Goal: Task Accomplishment & Management: Manage account settings

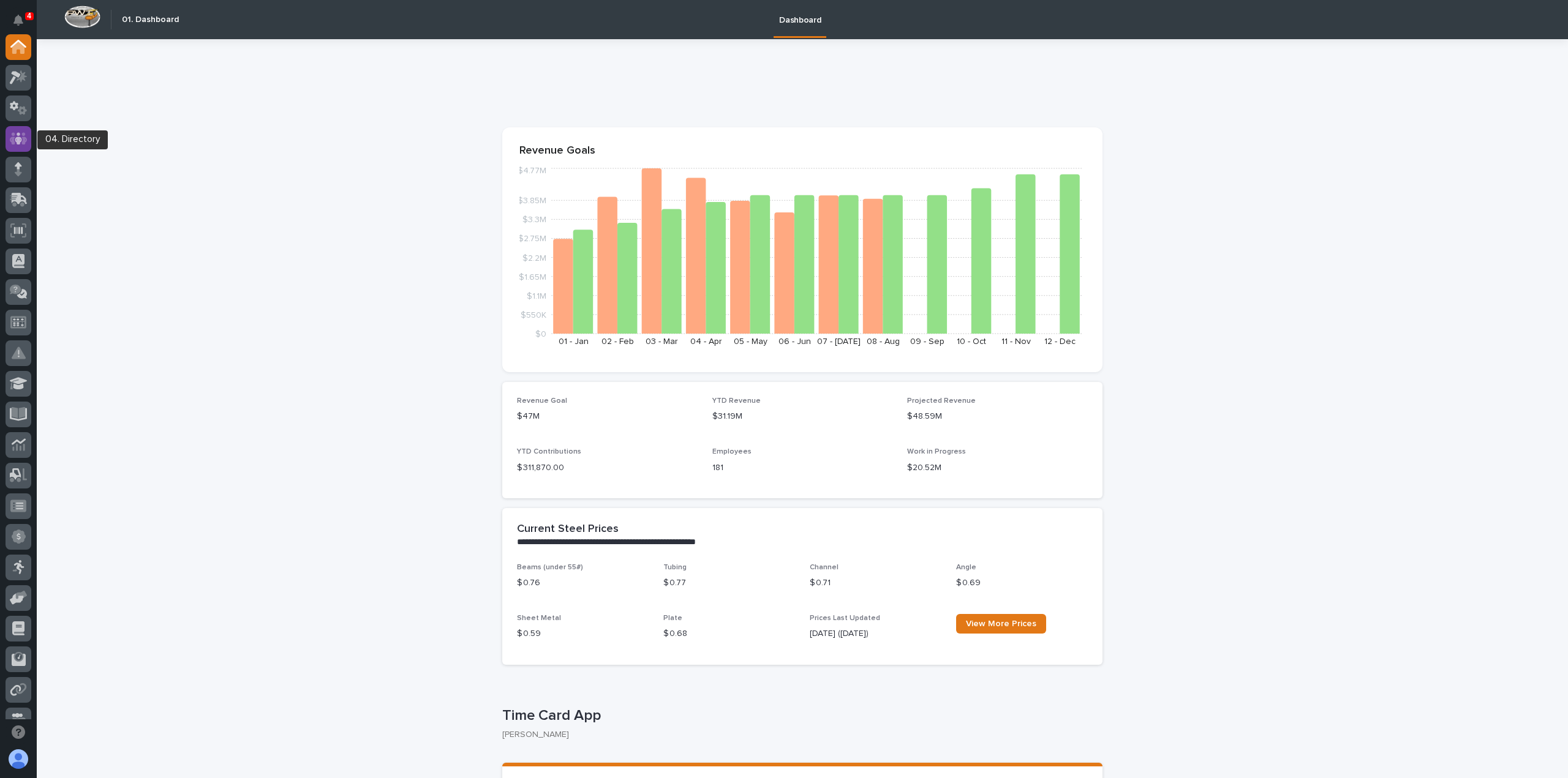
click at [9, 131] on div at bounding box center [19, 139] width 26 height 26
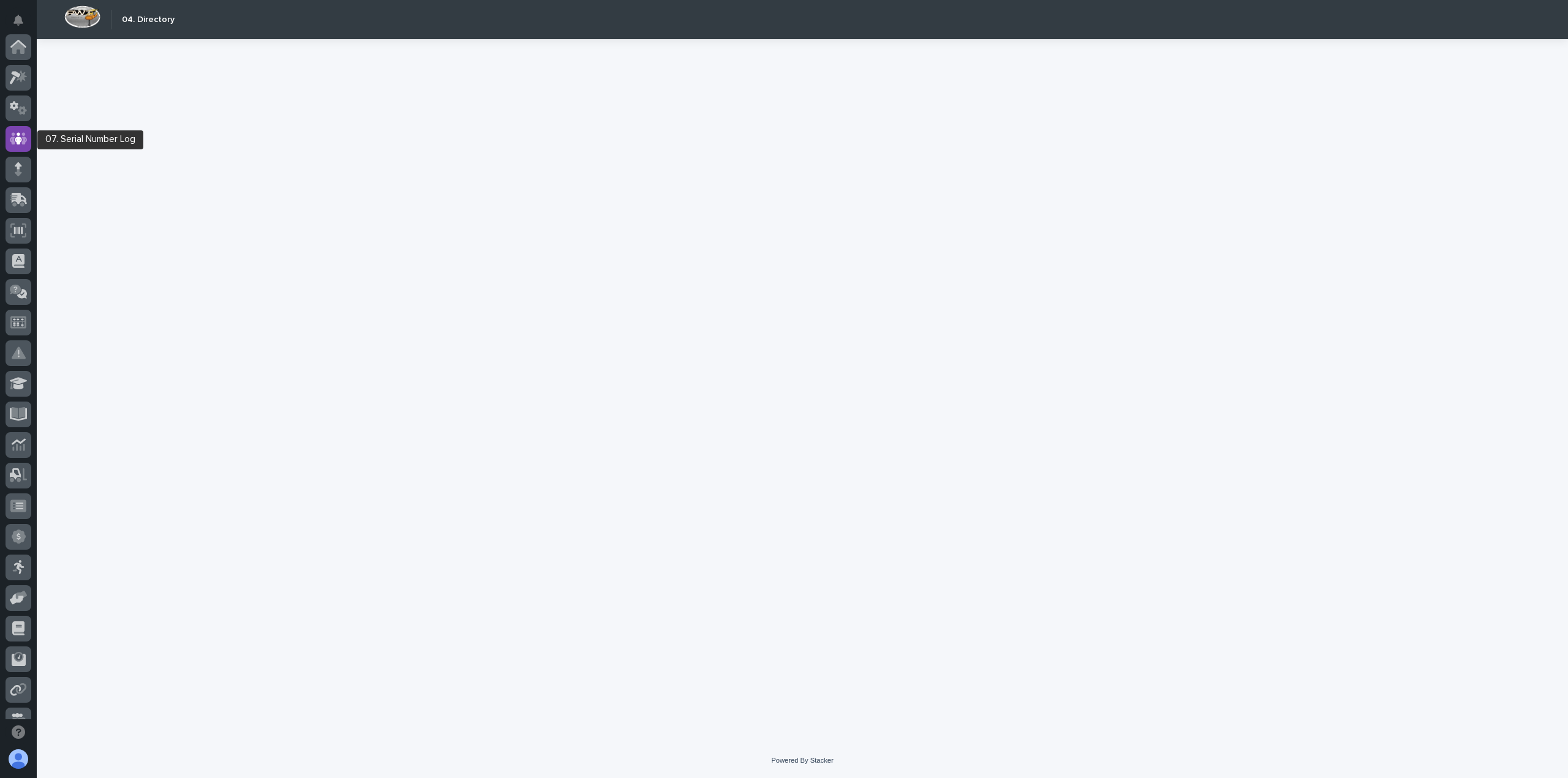
scroll to position [92, 0]
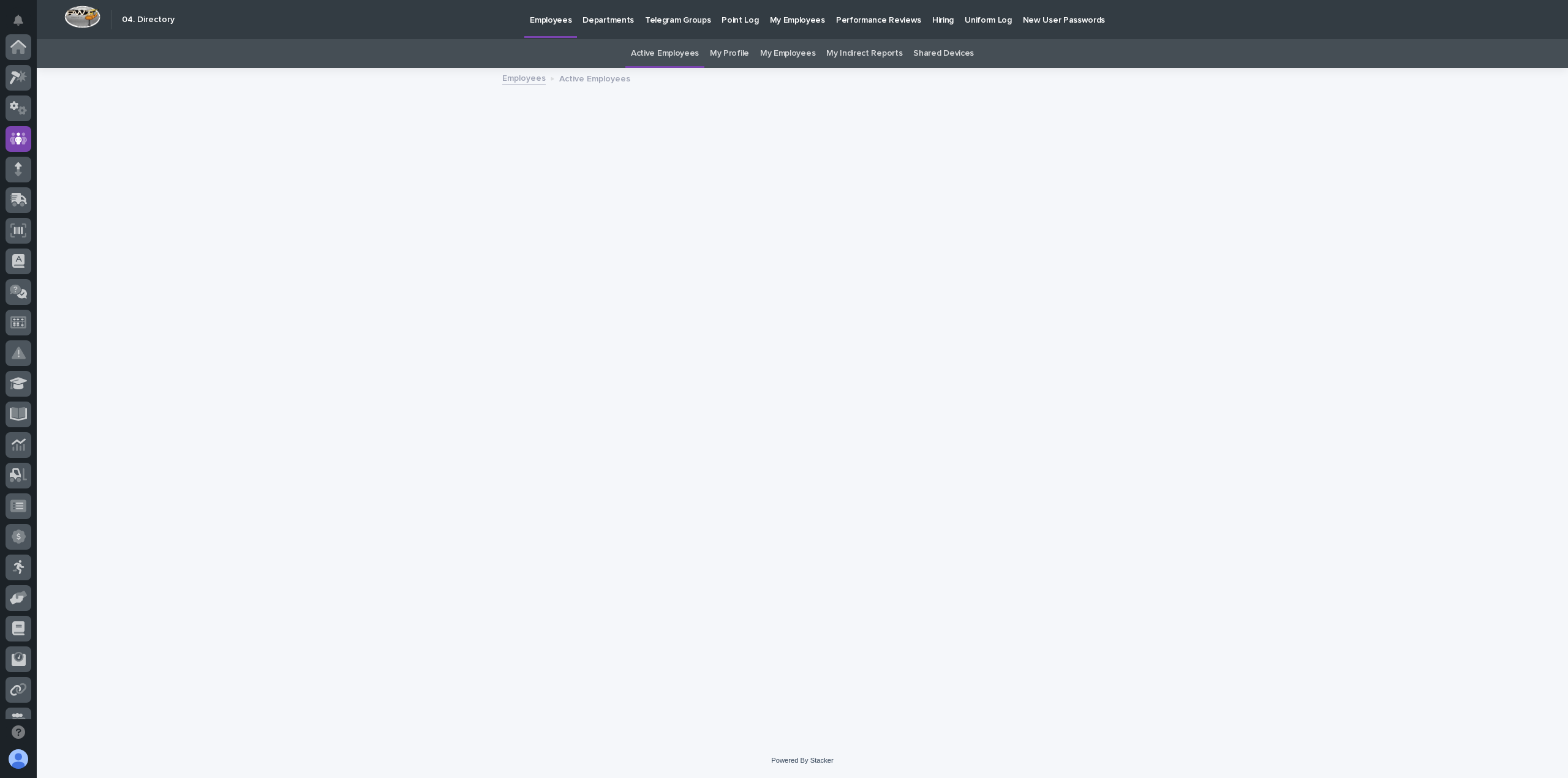
scroll to position [92, 0]
click at [730, 49] on link "My Profile" at bounding box center [729, 54] width 39 height 29
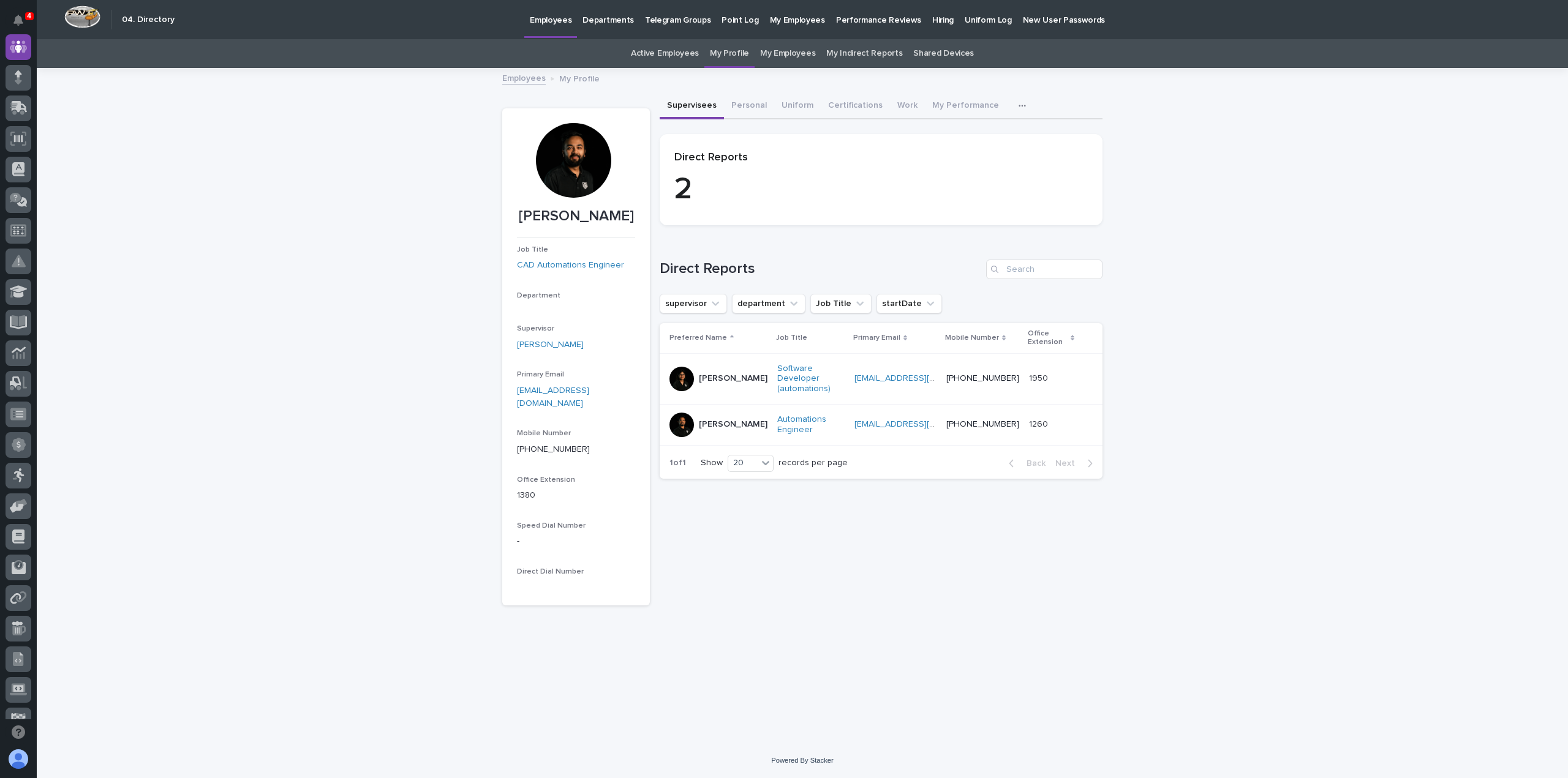
click at [566, 161] on div at bounding box center [573, 160] width 75 height 75
click at [580, 157] on div at bounding box center [573, 160] width 75 height 75
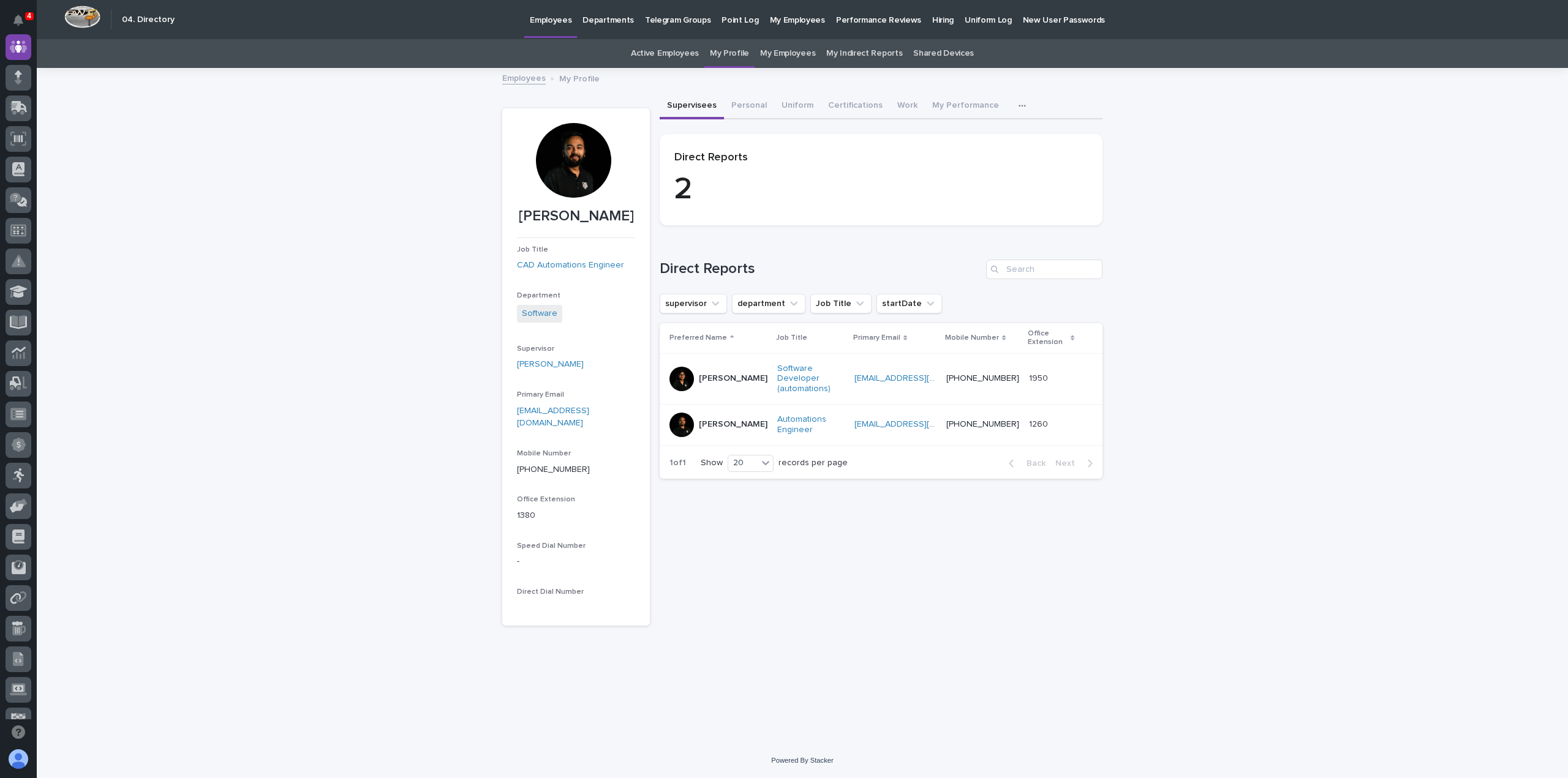
click at [580, 157] on div at bounding box center [573, 160] width 75 height 75
click at [1018, 106] on icon "button" at bounding box center [1022, 106] width 7 height 9
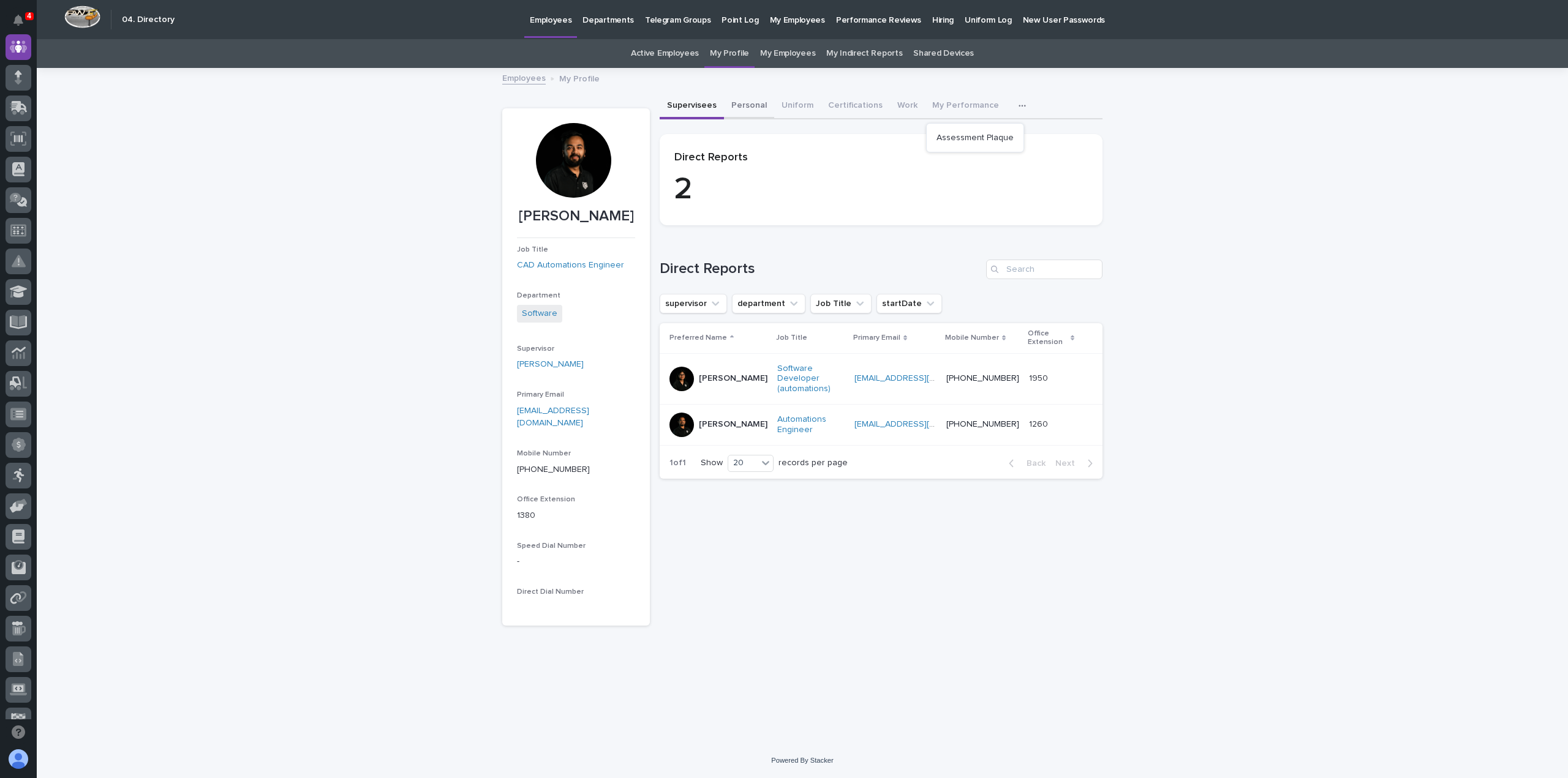
click at [743, 106] on button "Personal" at bounding box center [749, 106] width 50 height 26
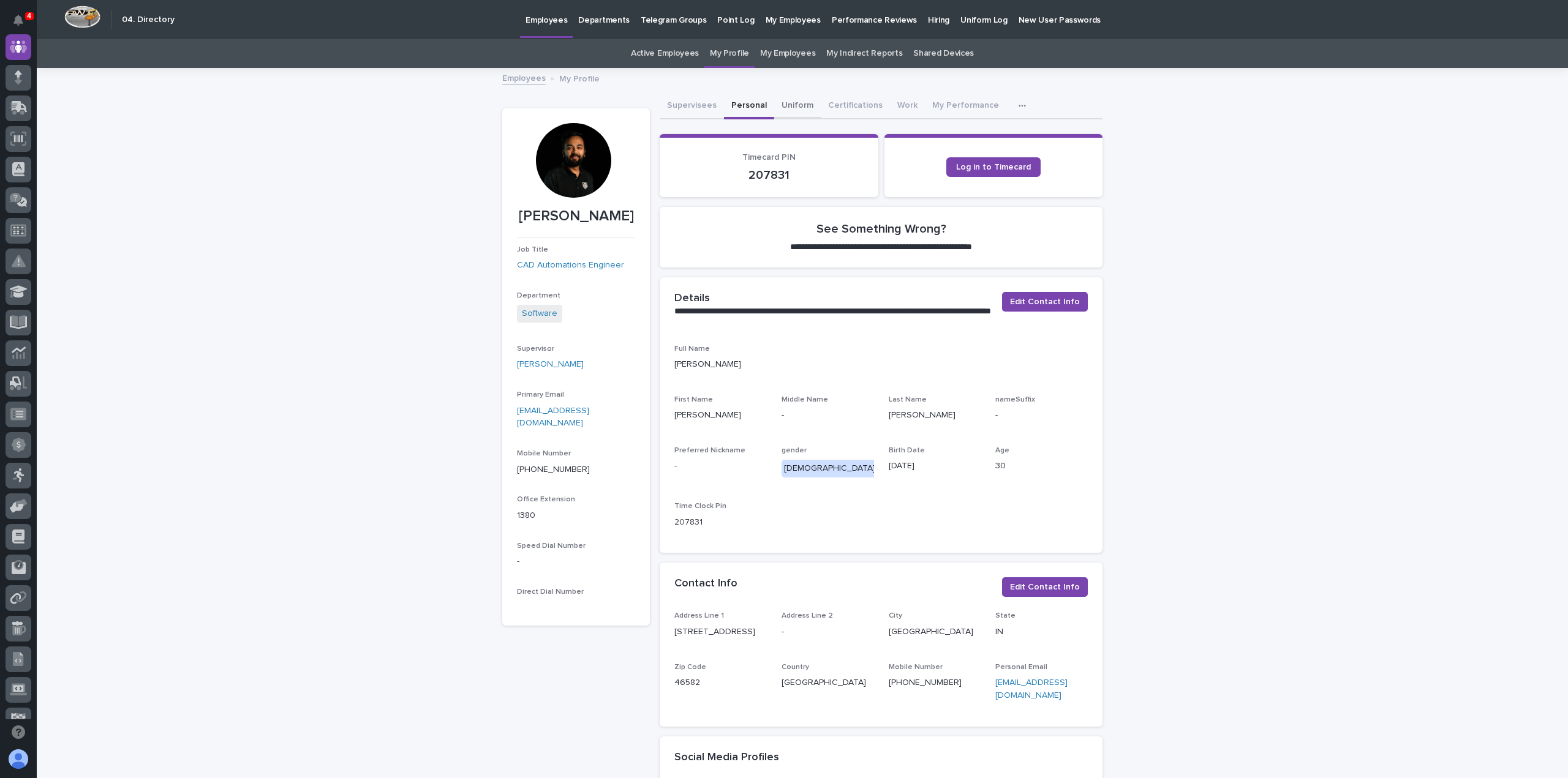
click at [780, 106] on button "Uniform" at bounding box center [797, 106] width 46 height 26
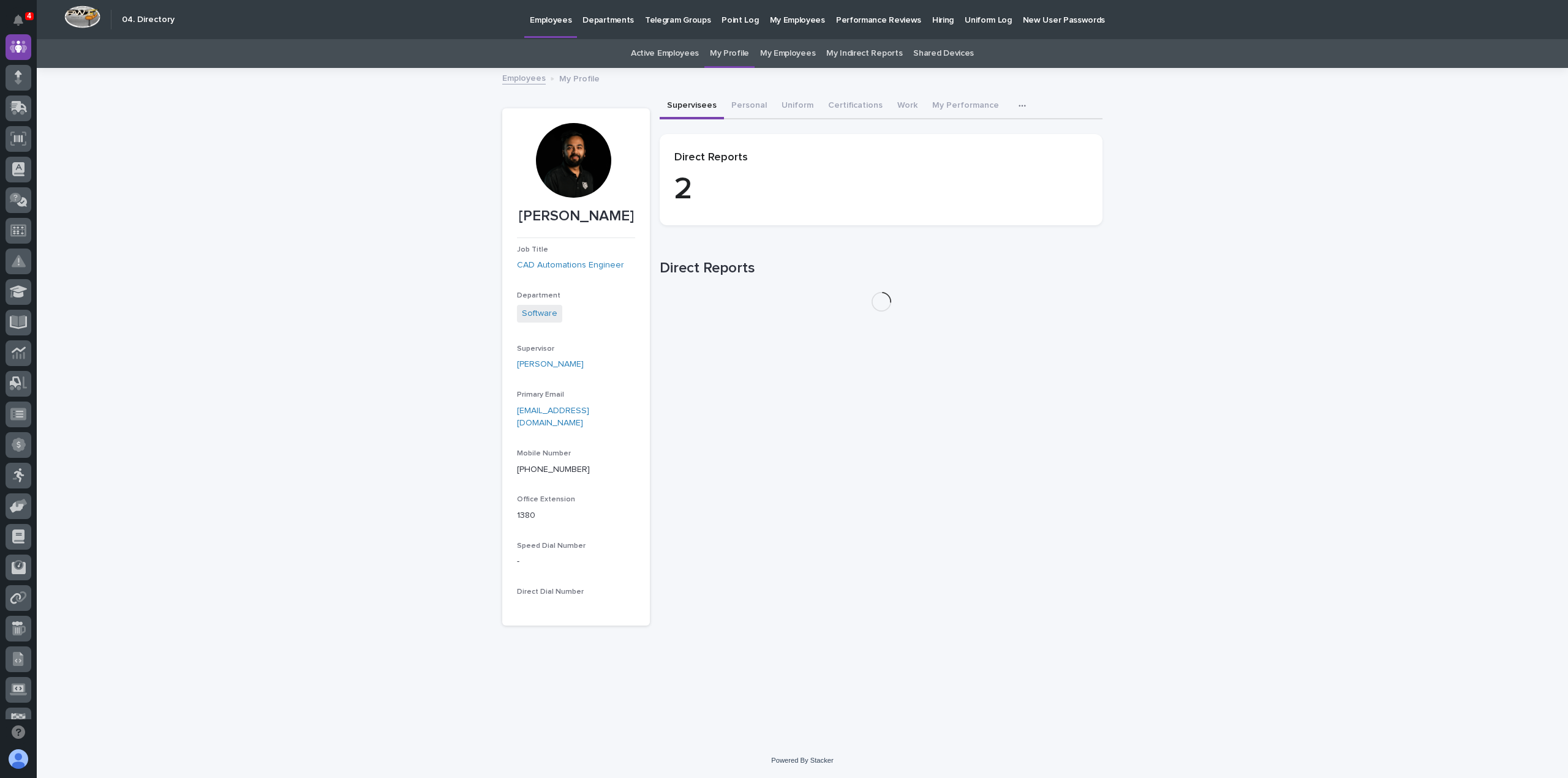
click at [701, 104] on button "Supervisees" at bounding box center [692, 106] width 64 height 26
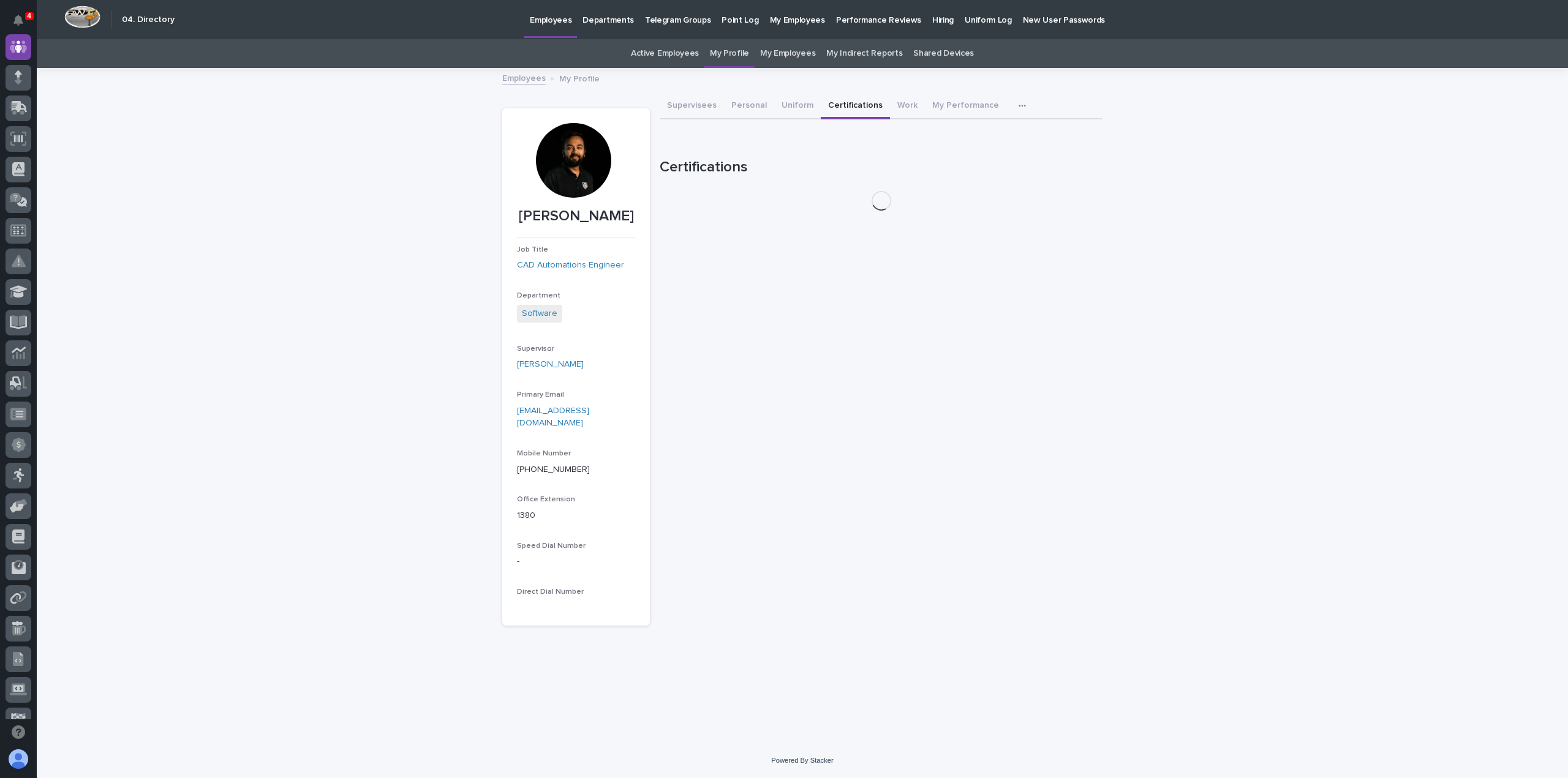
click at [866, 104] on button "Certifications" at bounding box center [855, 106] width 69 height 26
